Goal: Use online tool/utility

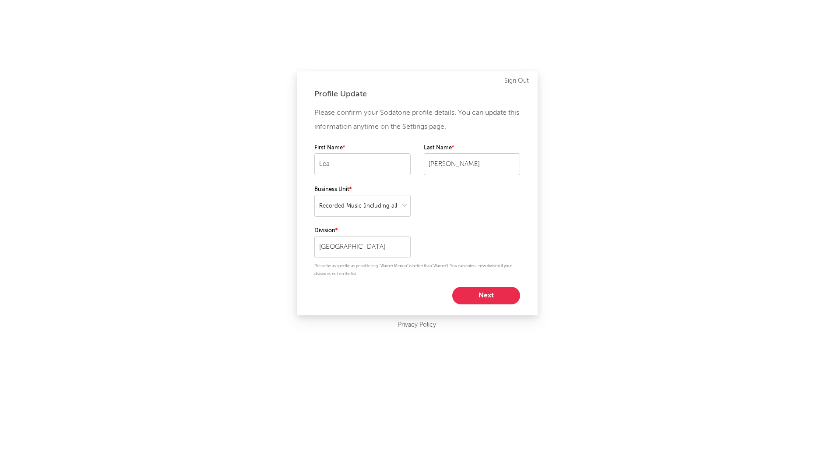
select select "recorded_music"
click at [471, 295] on button "Next" at bounding box center [489, 296] width 68 height 18
select select "marketing"
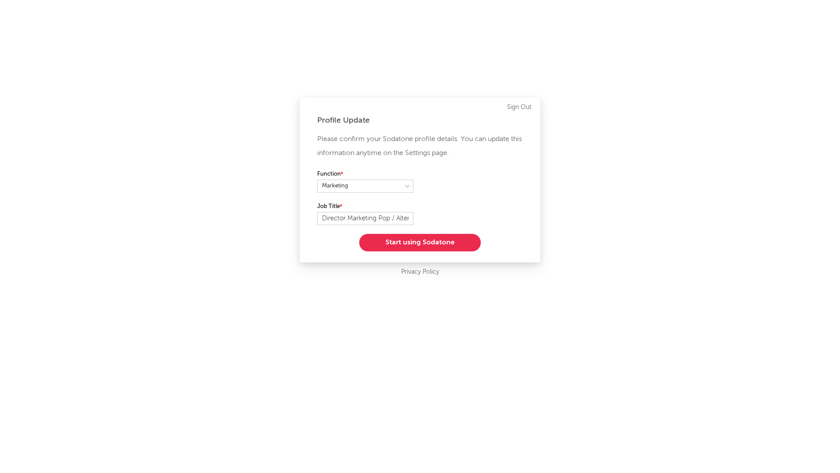
click at [429, 242] on button "Start using Sodatone" at bounding box center [420, 243] width 122 height 18
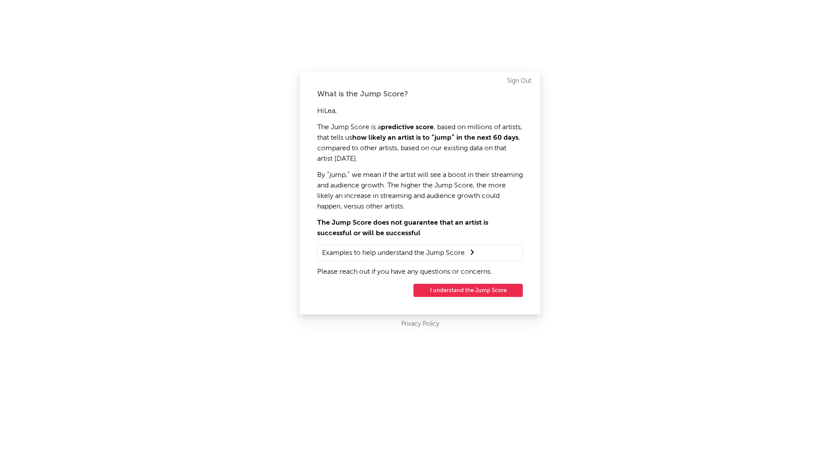
click at [458, 285] on button "I understand the Jump Score" at bounding box center [468, 290] width 109 height 13
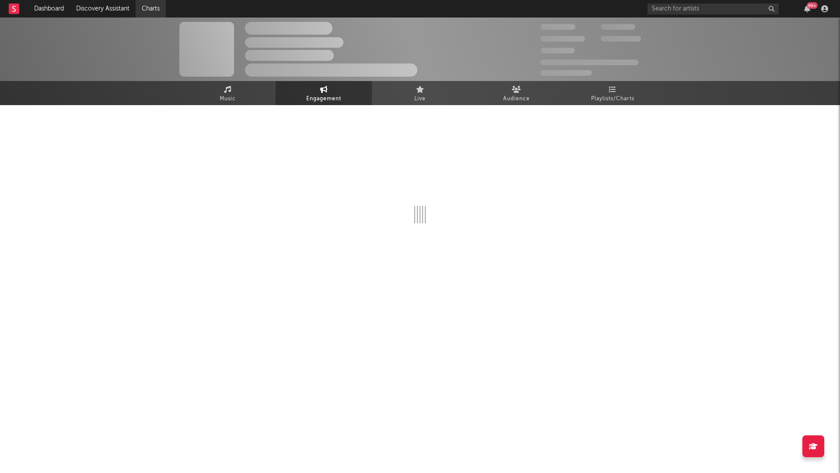
select select "1w"
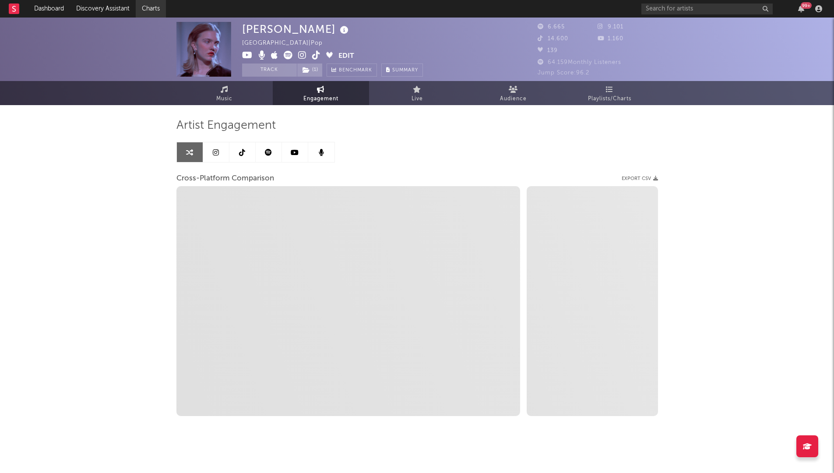
select select "1m"
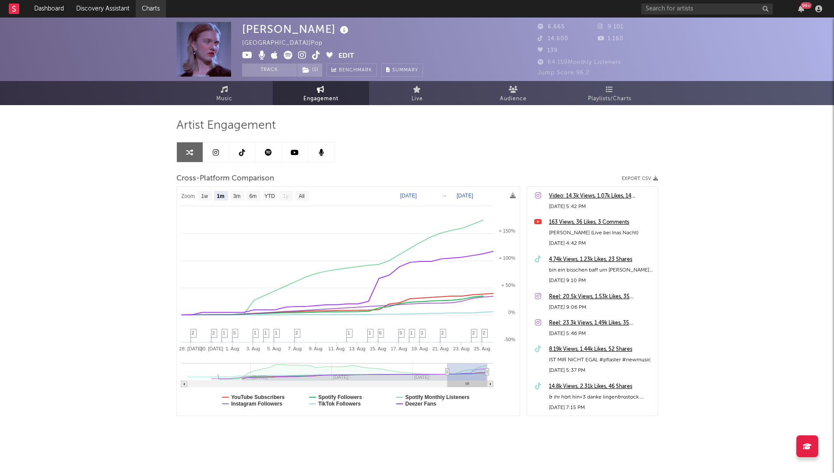
select select "1m"
